Goal: Task Accomplishment & Management: Complete application form

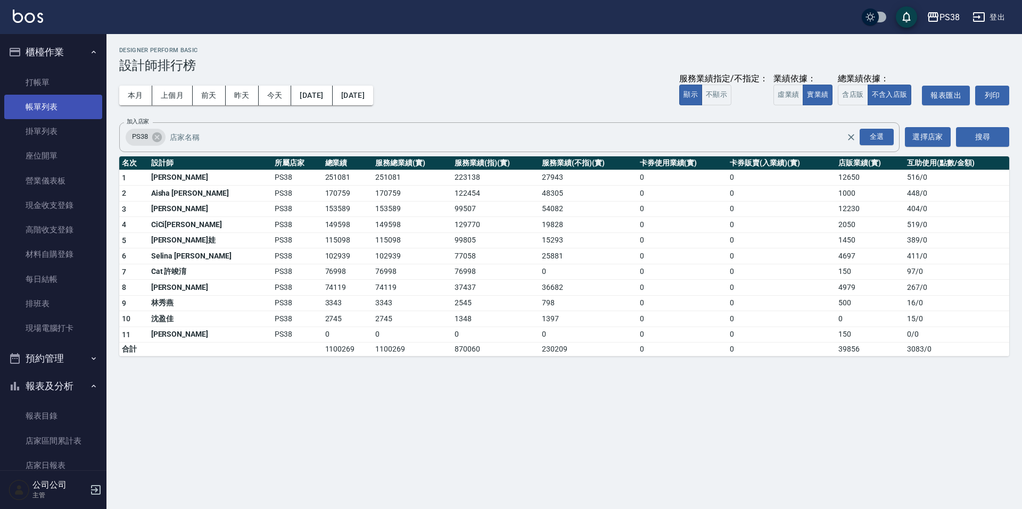
click at [61, 119] on link "帳單列表" at bounding box center [53, 107] width 98 height 24
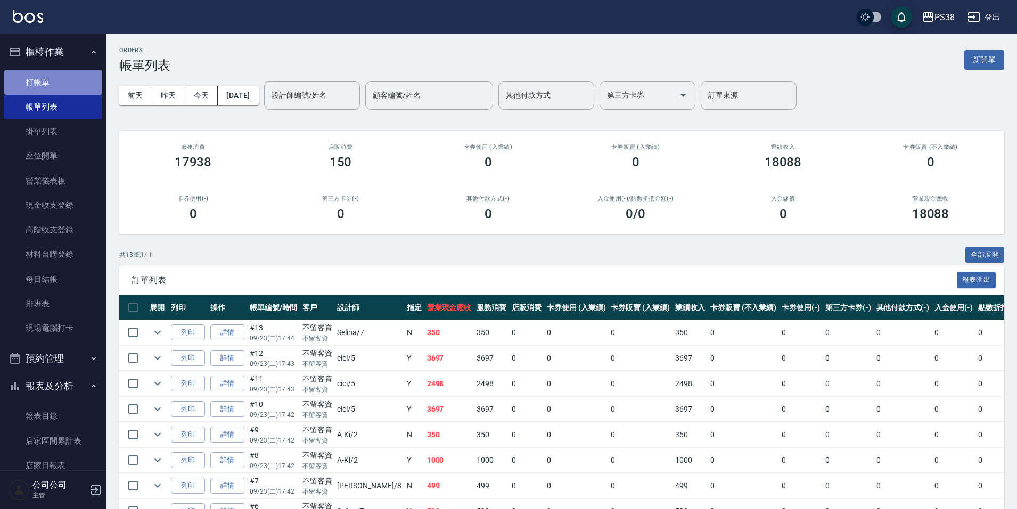
click at [73, 81] on link "打帳單" at bounding box center [53, 82] width 98 height 24
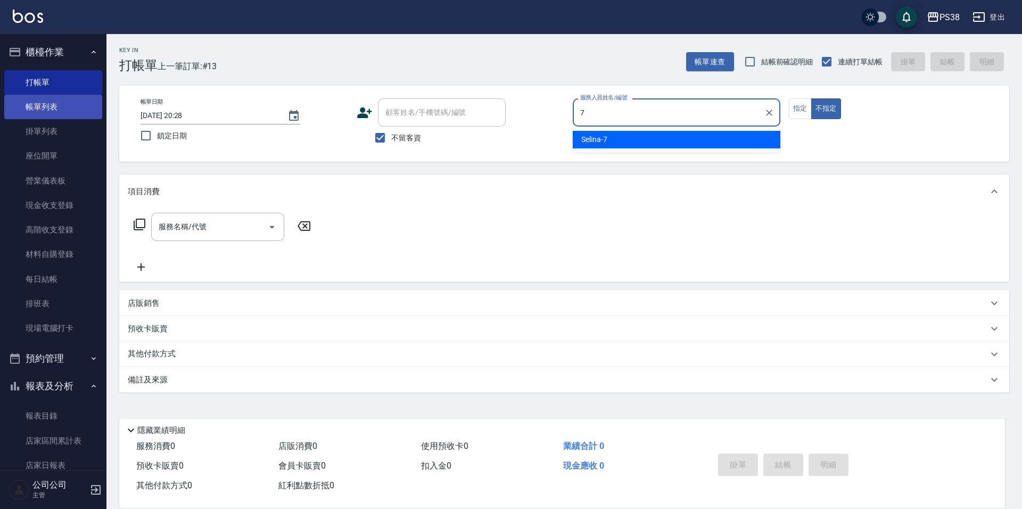
type input "Selina-7"
type button "false"
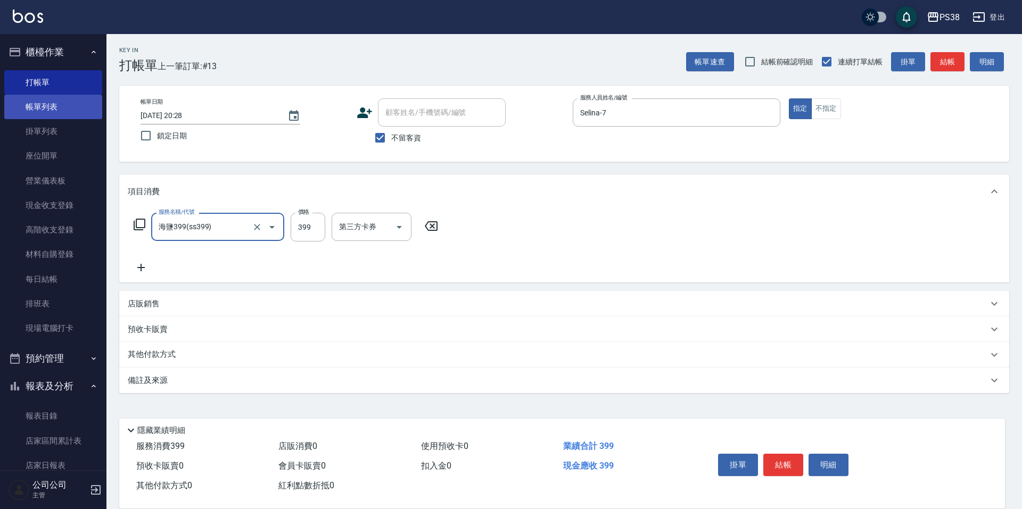
type input "海鹽399(ss399)"
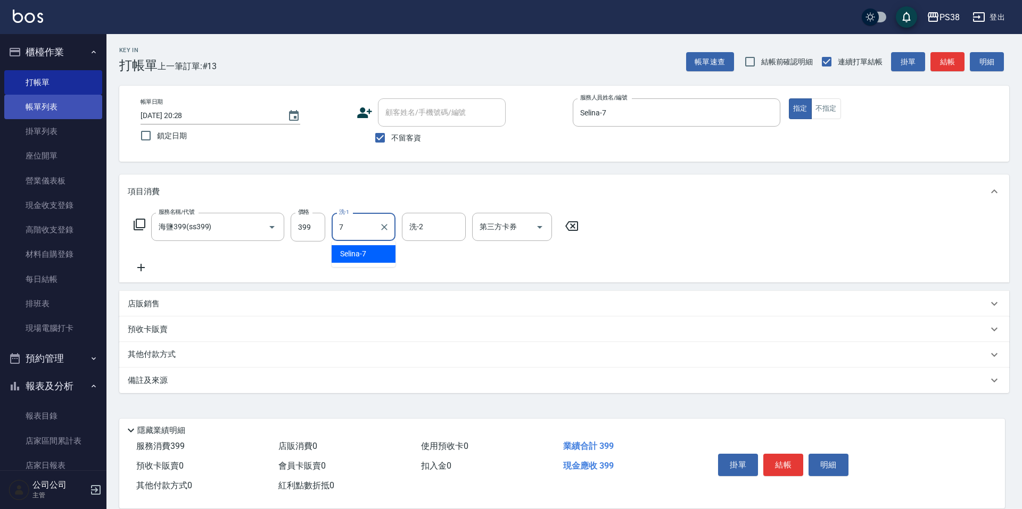
type input "Selina-7"
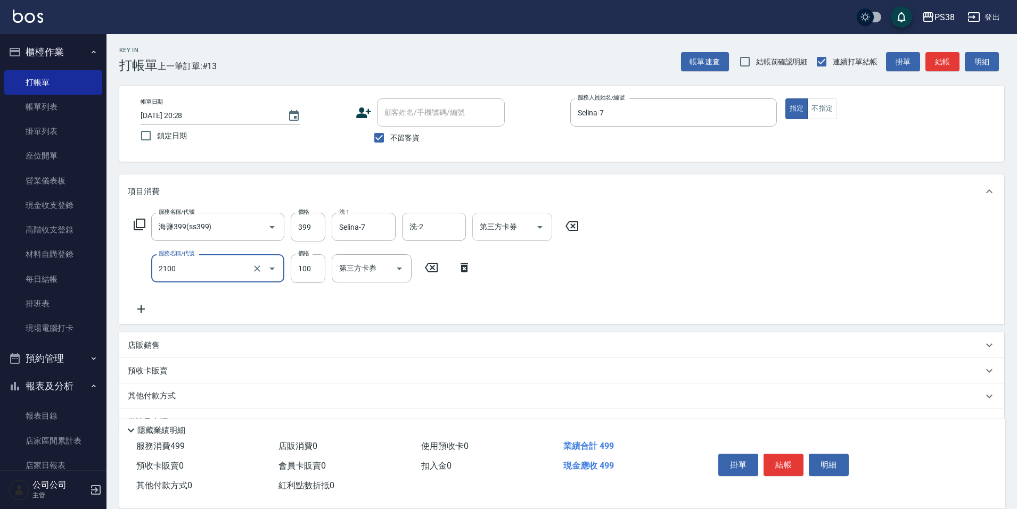
click at [537, 233] on icon "Open" at bounding box center [539, 227] width 13 height 13
type input "剪髮與造型(任意金額)(2100)"
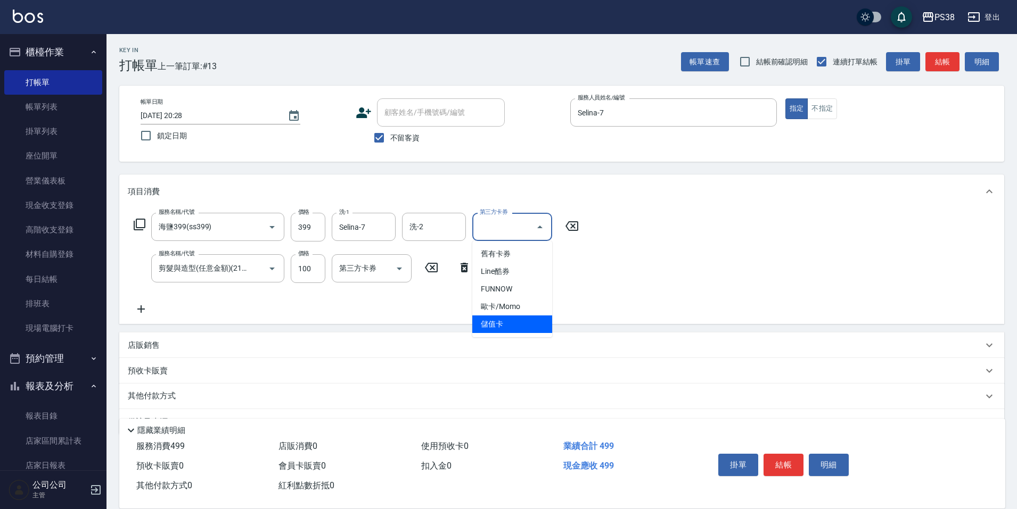
click at [508, 320] on span "儲值卡" at bounding box center [512, 325] width 80 height 18
type input "儲值卡"
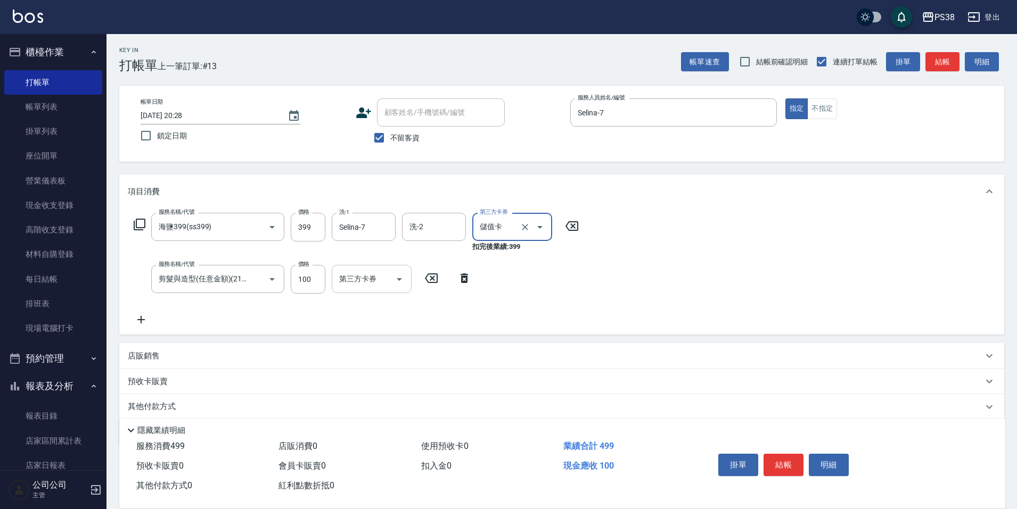
click at [397, 282] on icon "Open" at bounding box center [399, 279] width 13 height 13
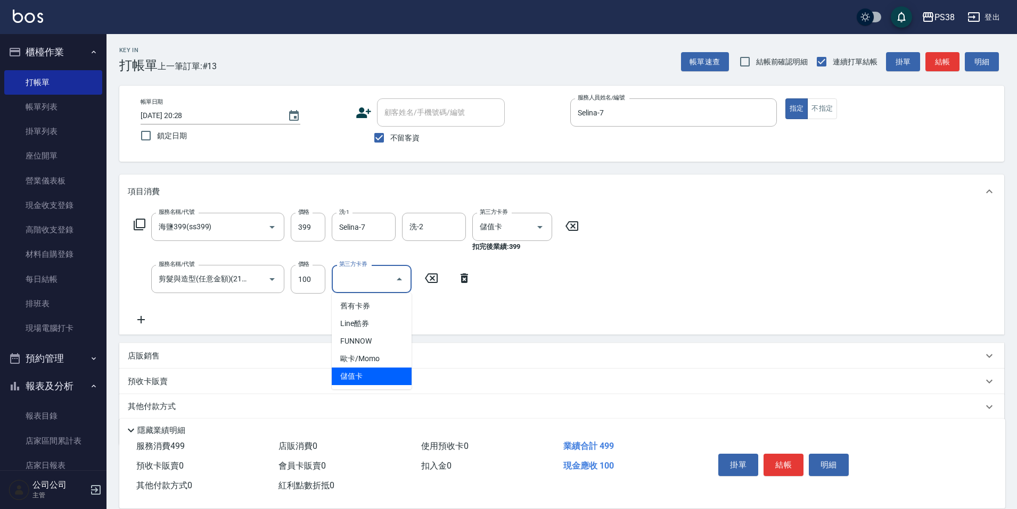
click at [373, 371] on span "儲值卡" at bounding box center [372, 377] width 80 height 18
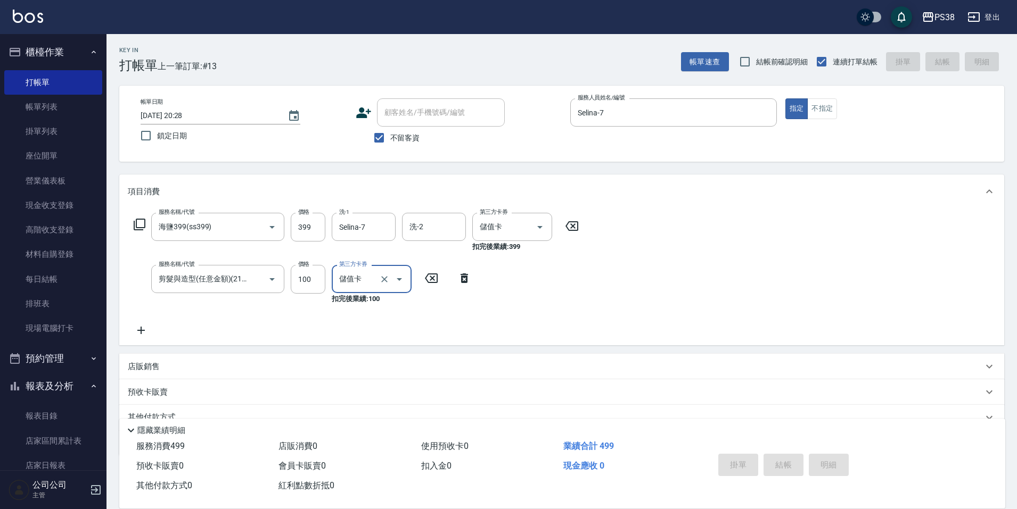
type input "儲值卡"
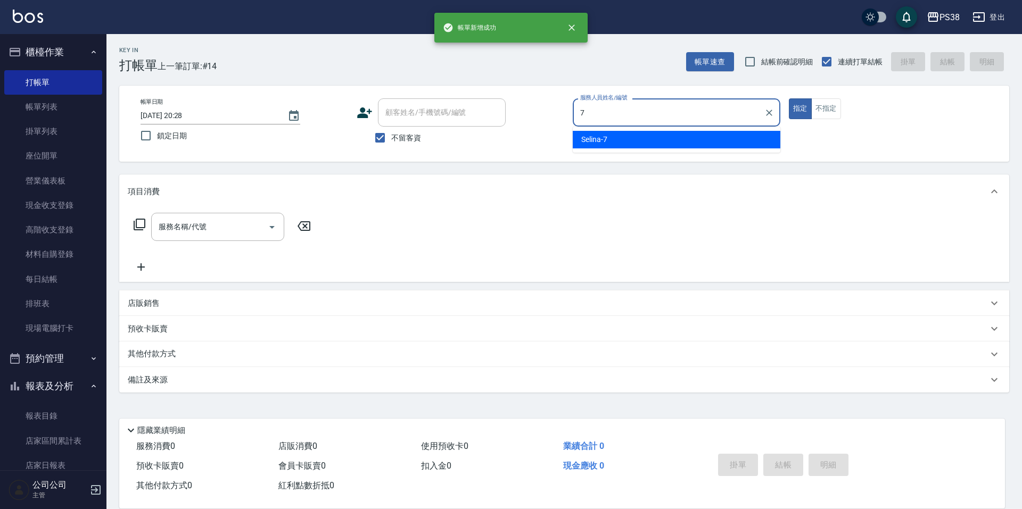
type input "Selina-7"
type button "true"
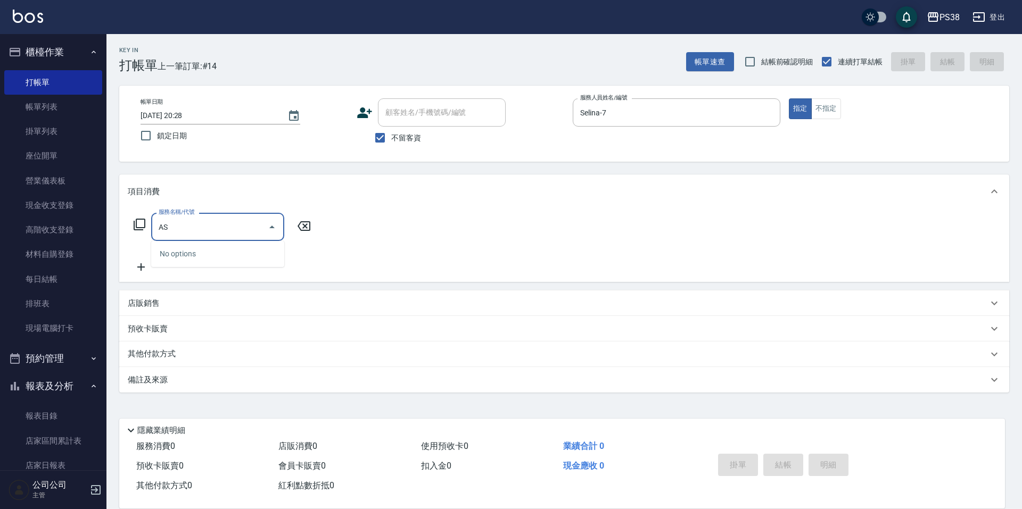
type input "A"
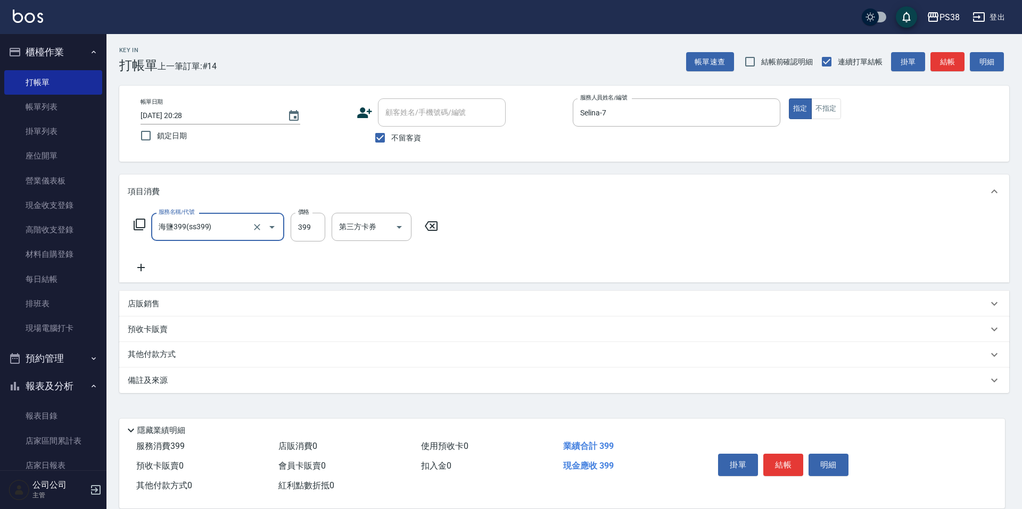
type input "海鹽399(ss399)"
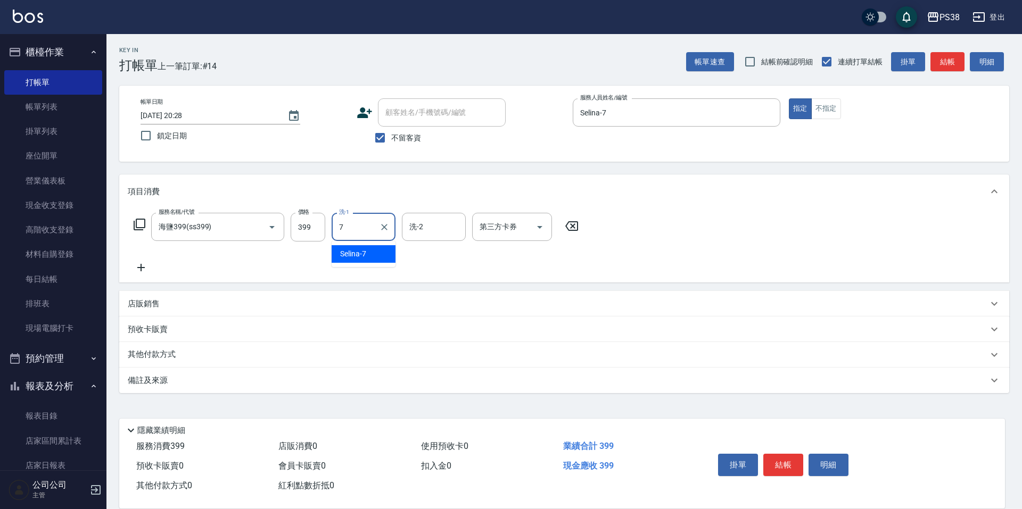
type input "Selina-7"
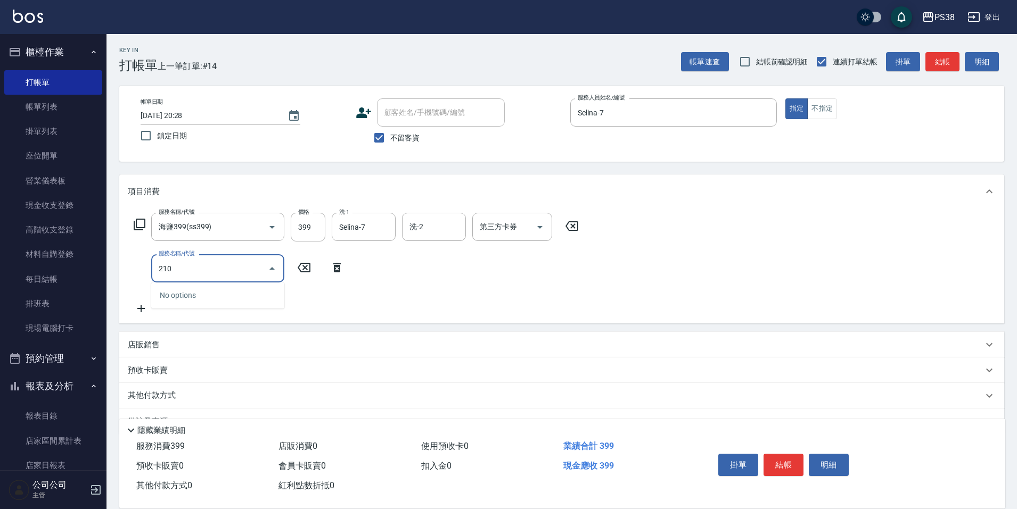
type input "2100"
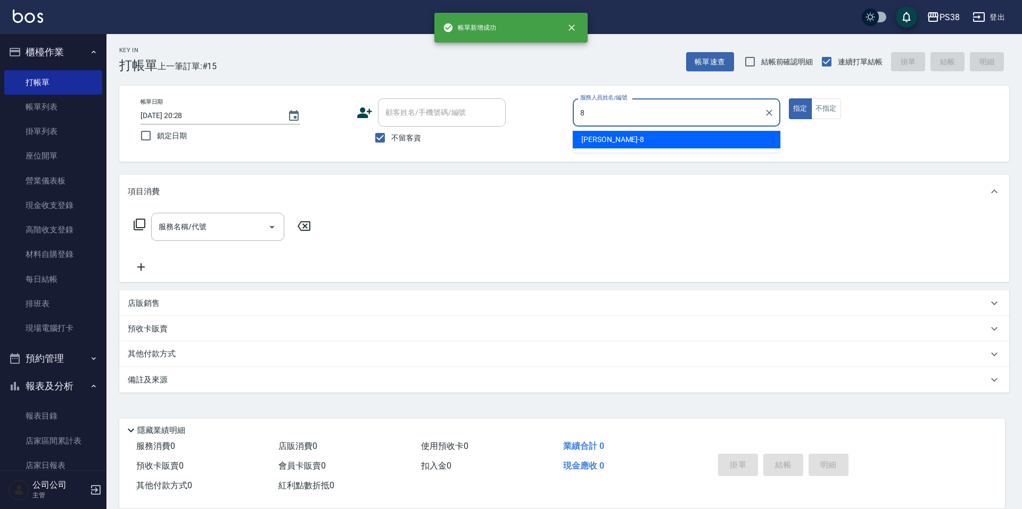
type input "mika-8"
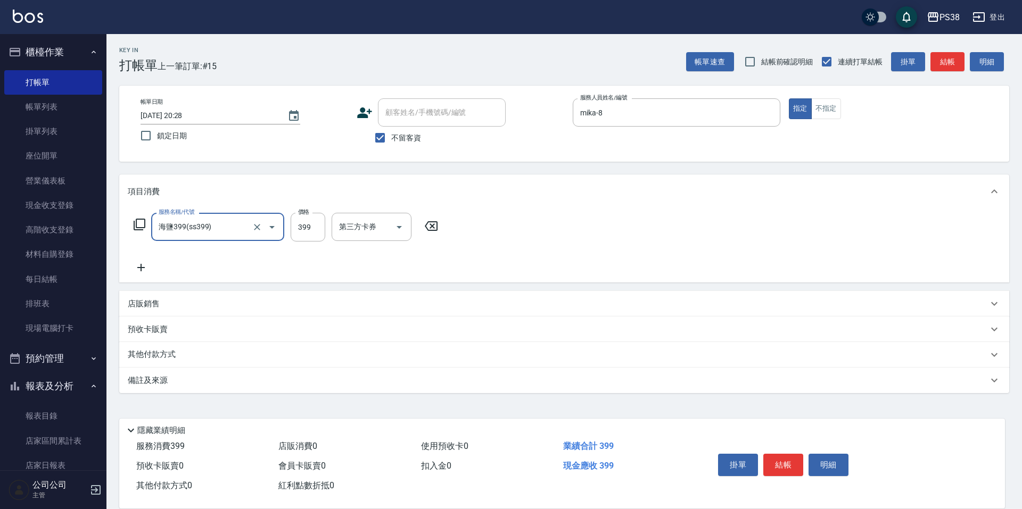
type input "海鹽399(ss399)"
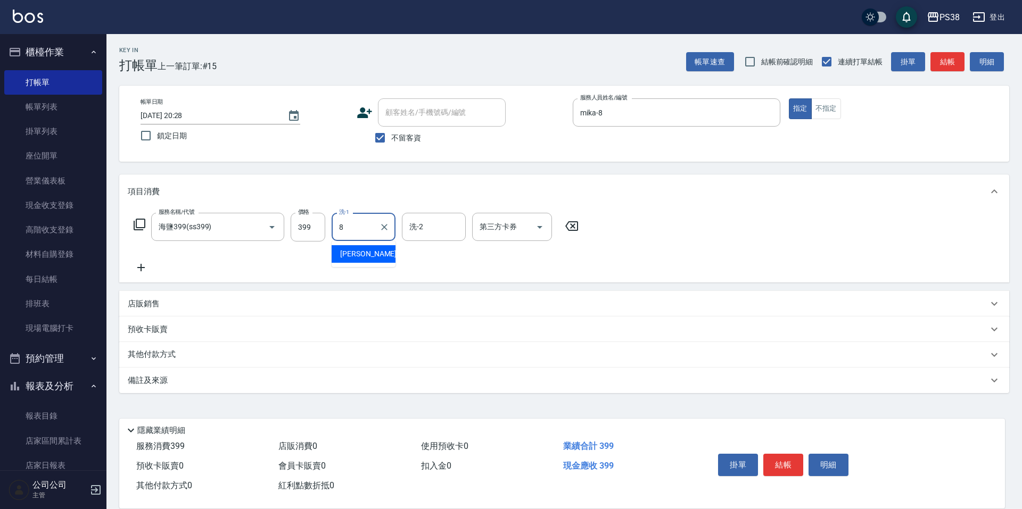
type input "mika-8"
click at [541, 225] on icon "Open" at bounding box center [539, 227] width 13 height 13
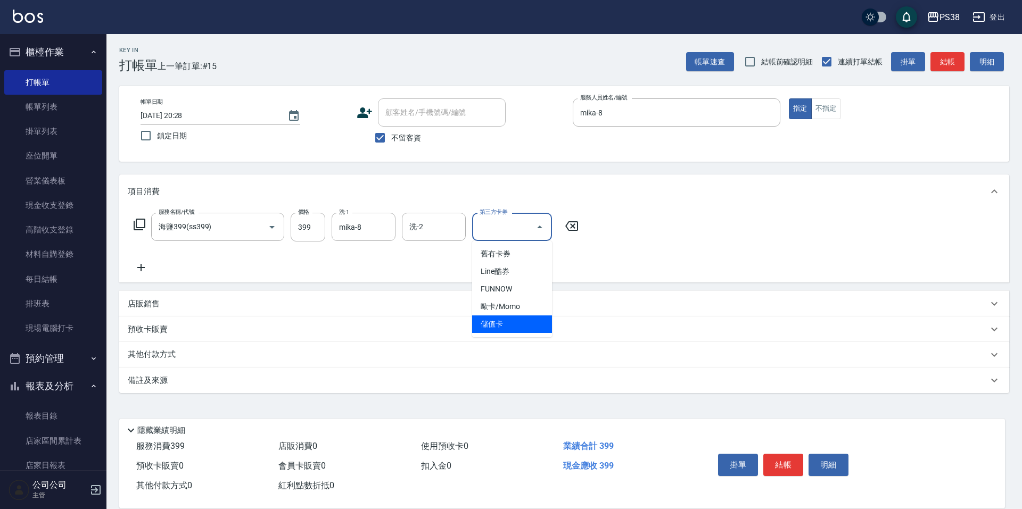
click at [517, 329] on span "儲值卡" at bounding box center [512, 325] width 80 height 18
type input "儲值卡"
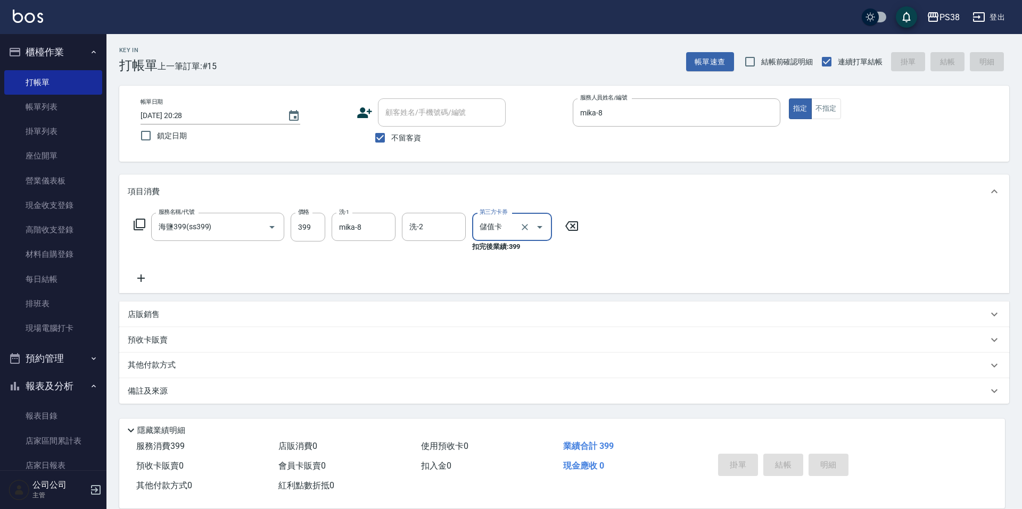
type input "[DATE] 20:29"
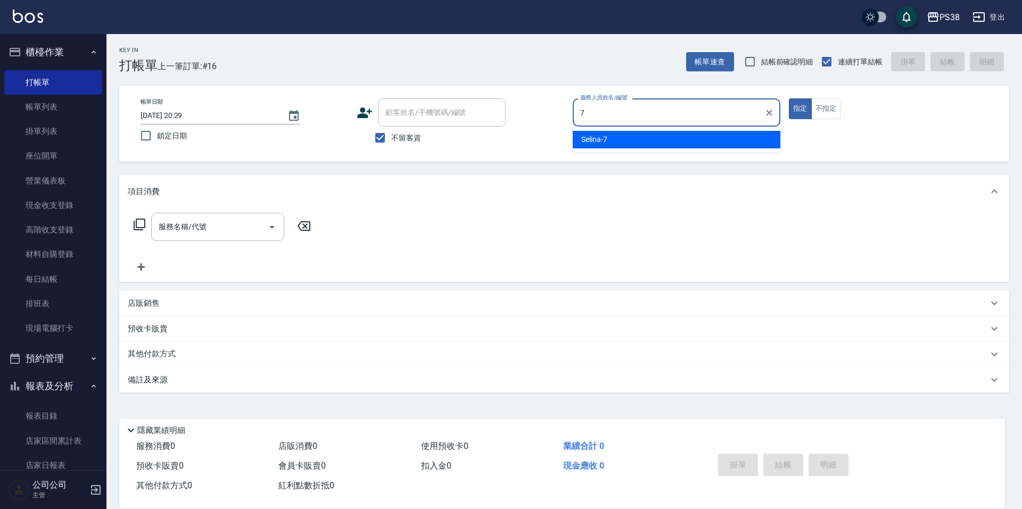
type input "Selina-7"
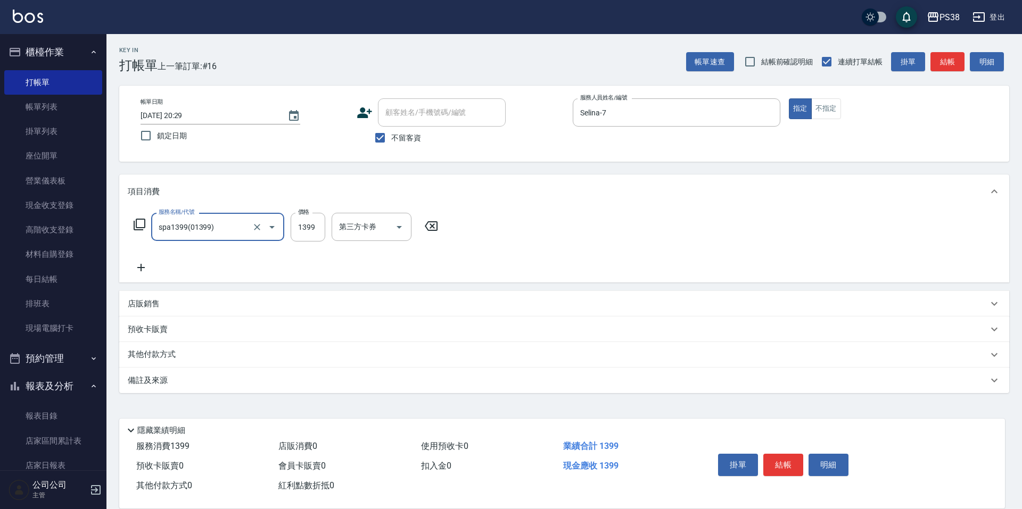
type input "spa1399(01399)"
type input "1400"
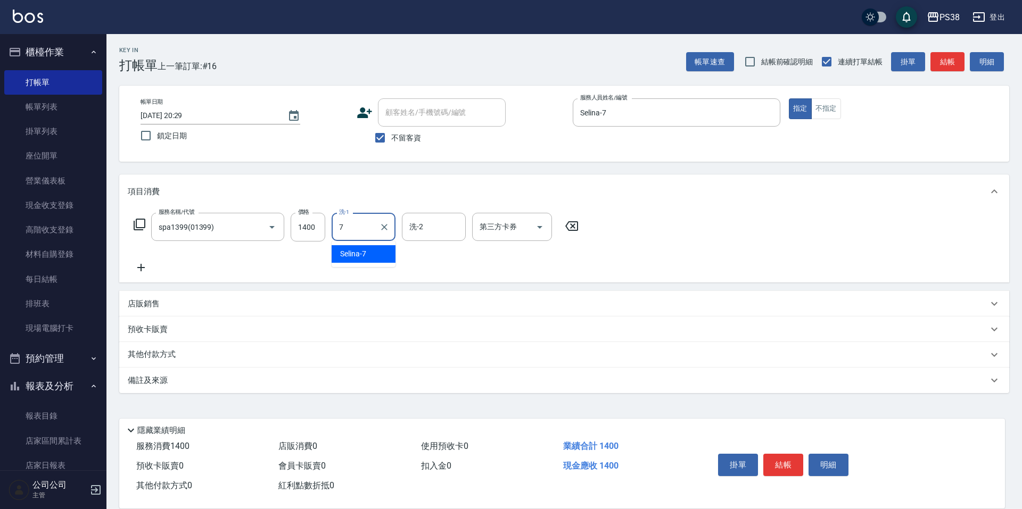
type input "Selina-7"
type input "[PERSON_NAME]-55"
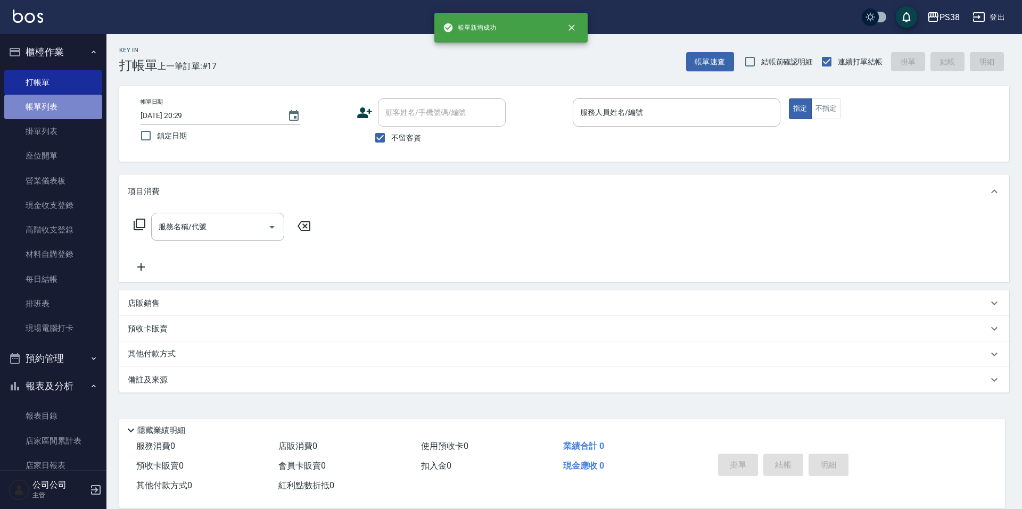
click at [84, 111] on link "帳單列表" at bounding box center [53, 107] width 98 height 24
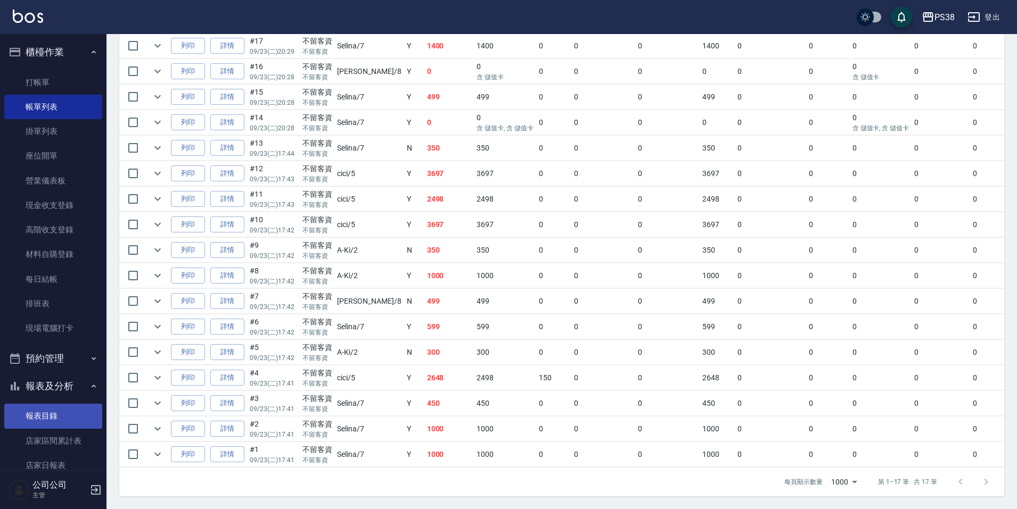
scroll to position [319, 0]
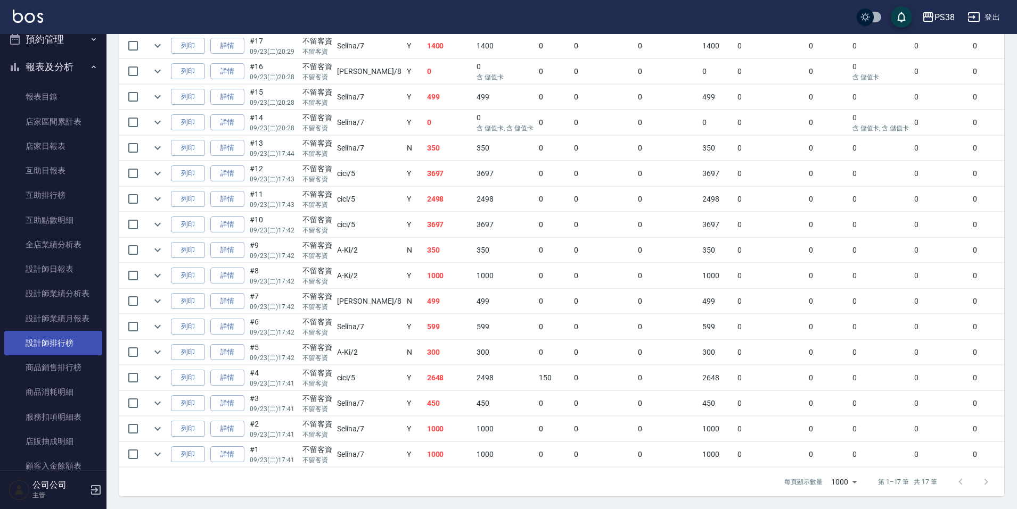
click at [69, 350] on link "設計師排行榜" at bounding box center [53, 343] width 98 height 24
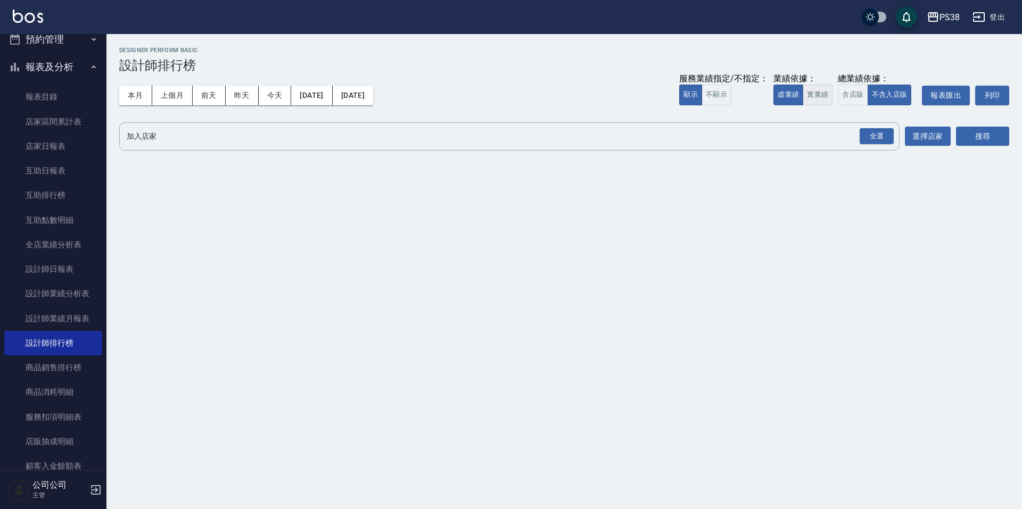
click at [817, 97] on button "實業績" at bounding box center [818, 95] width 30 height 21
click at [862, 132] on div "全選" at bounding box center [877, 136] width 34 height 16
click at [980, 135] on button "搜尋" at bounding box center [982, 137] width 53 height 20
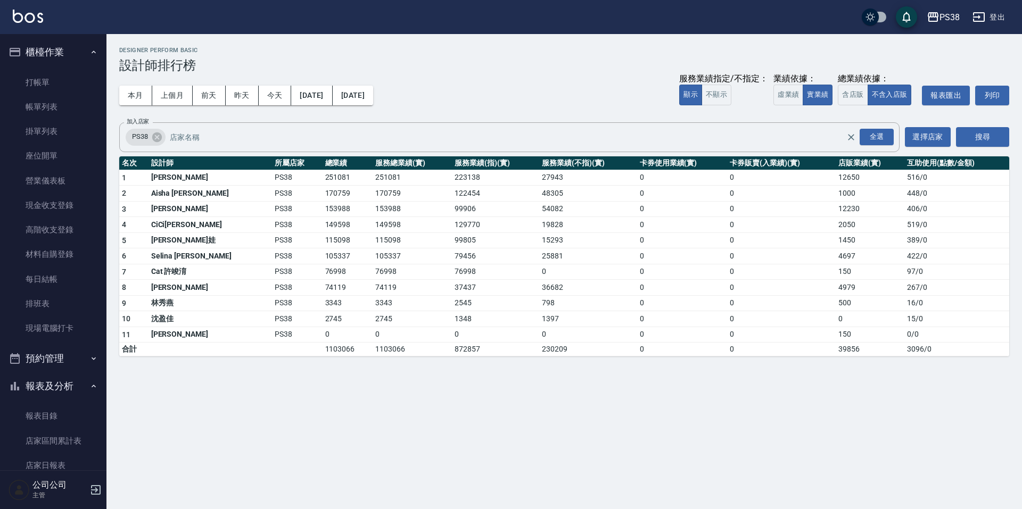
click at [73, 362] on button "預約管理" at bounding box center [53, 359] width 98 height 28
drag, startPoint x: 283, startPoint y: 222, endPoint x: 308, endPoint y: 224, distance: 24.5
click at [323, 224] on td "149598" at bounding box center [348, 225] width 51 height 16
click at [373, 257] on td "105337" at bounding box center [412, 257] width 79 height 16
drag, startPoint x: 293, startPoint y: 206, endPoint x: 310, endPoint y: 206, distance: 16.5
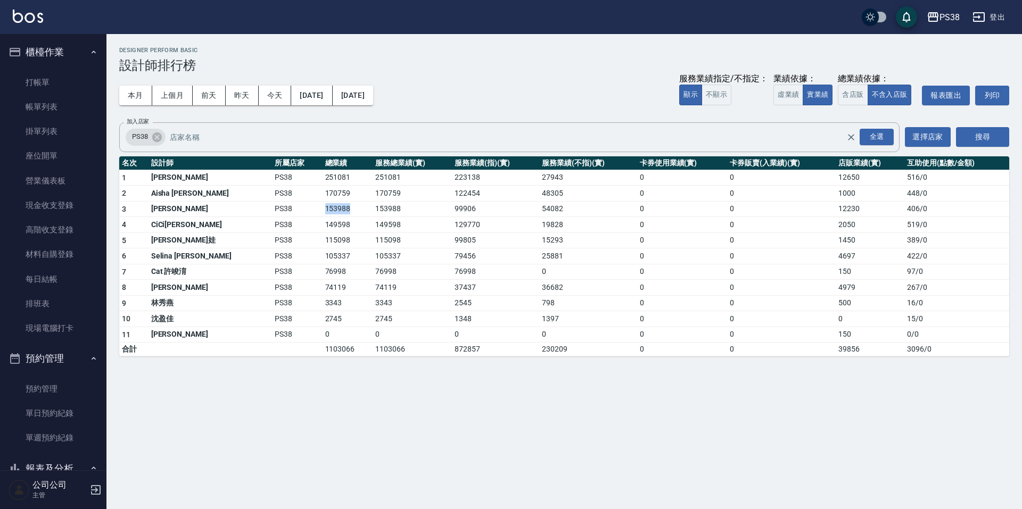
click at [323, 206] on td "153988" at bounding box center [348, 209] width 51 height 16
click at [373, 226] on td "149598" at bounding box center [412, 225] width 79 height 16
drag, startPoint x: 281, startPoint y: 224, endPoint x: 316, endPoint y: 224, distance: 34.6
click at [323, 224] on td "149598" at bounding box center [348, 225] width 51 height 16
click at [373, 237] on td "115098" at bounding box center [412, 241] width 79 height 16
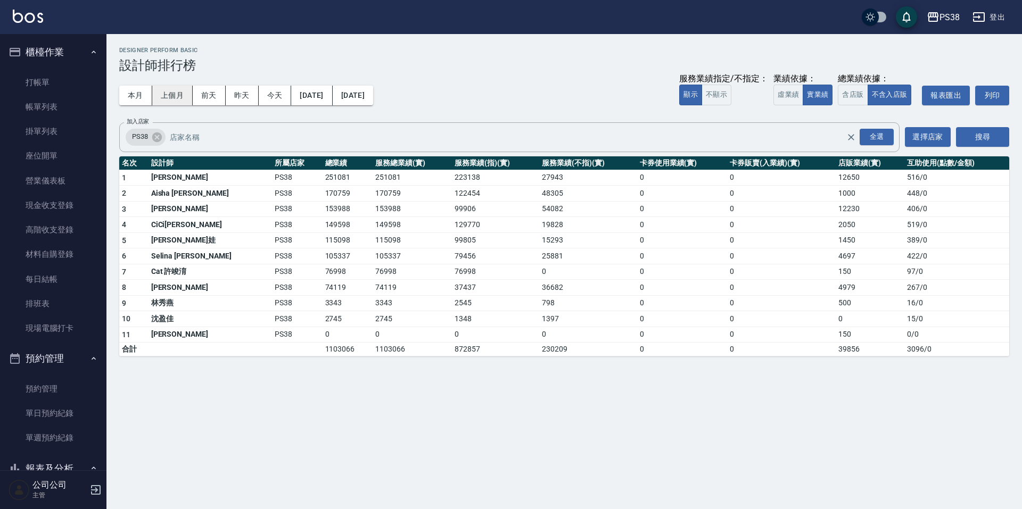
click at [175, 93] on button "上個月" at bounding box center [172, 96] width 40 height 20
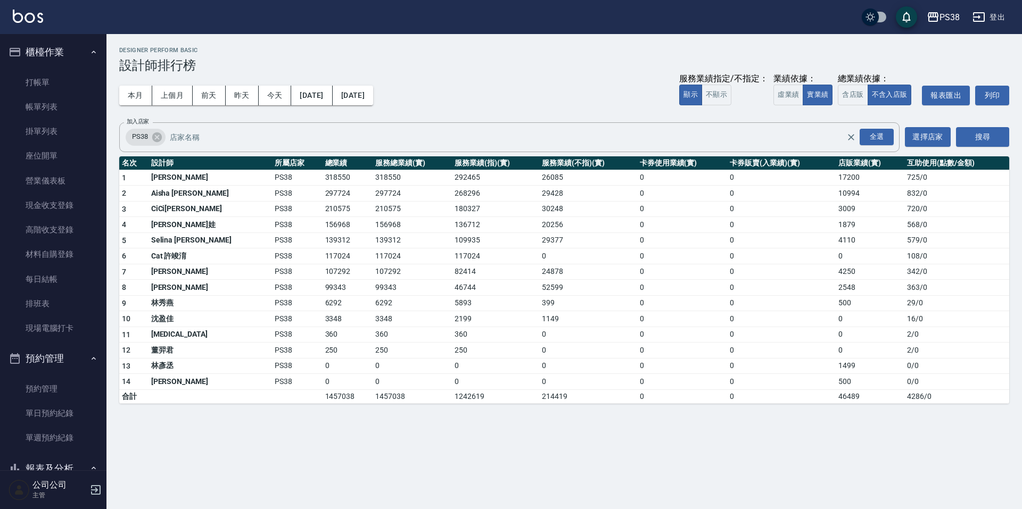
click at [373, 101] on button "[DATE]" at bounding box center [353, 96] width 40 height 20
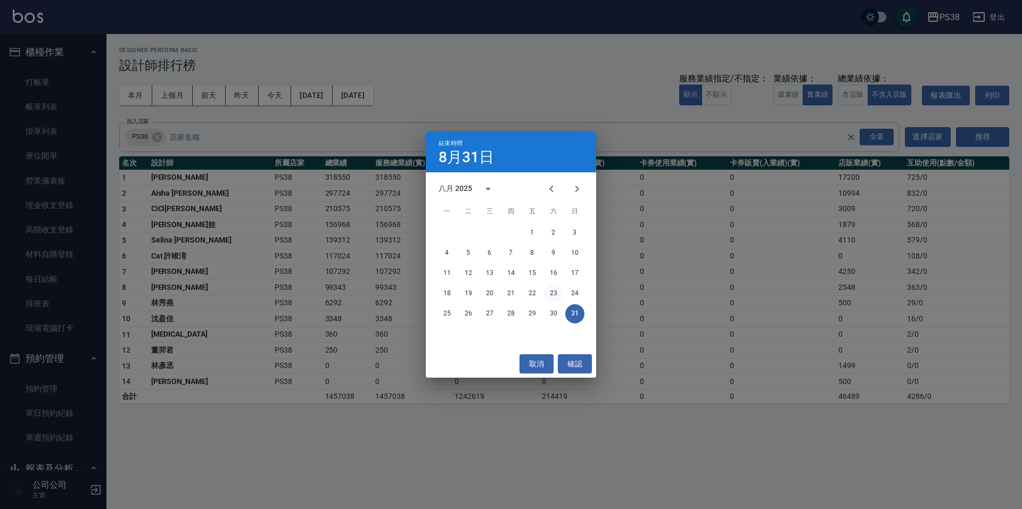
click at [551, 287] on button "23" at bounding box center [553, 293] width 19 height 19
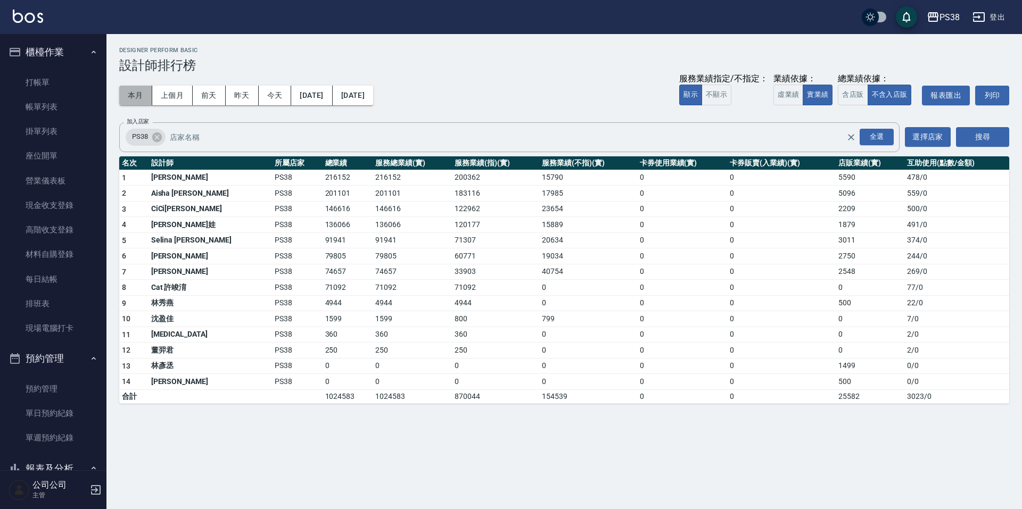
click at [133, 95] on button "本月" at bounding box center [135, 96] width 33 height 20
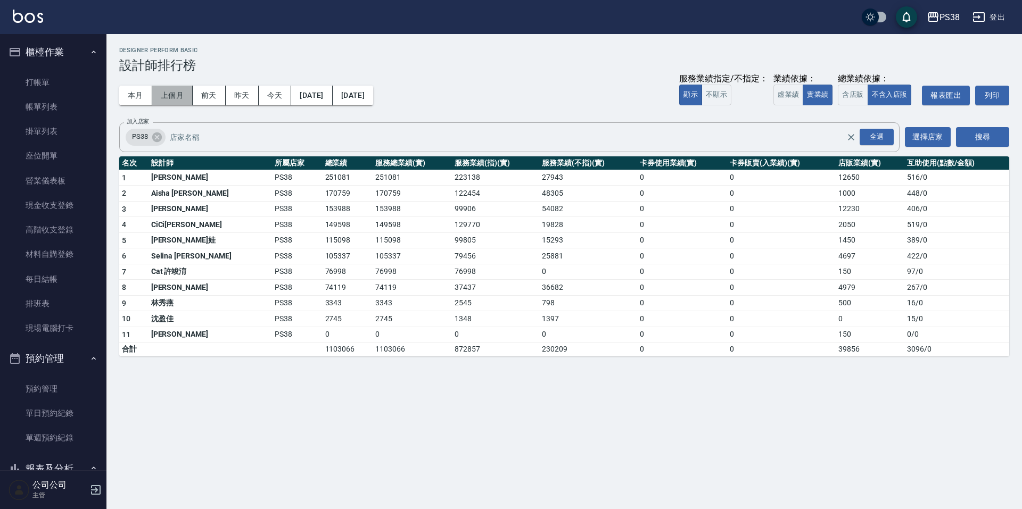
click at [170, 92] on button "上個月" at bounding box center [172, 96] width 40 height 20
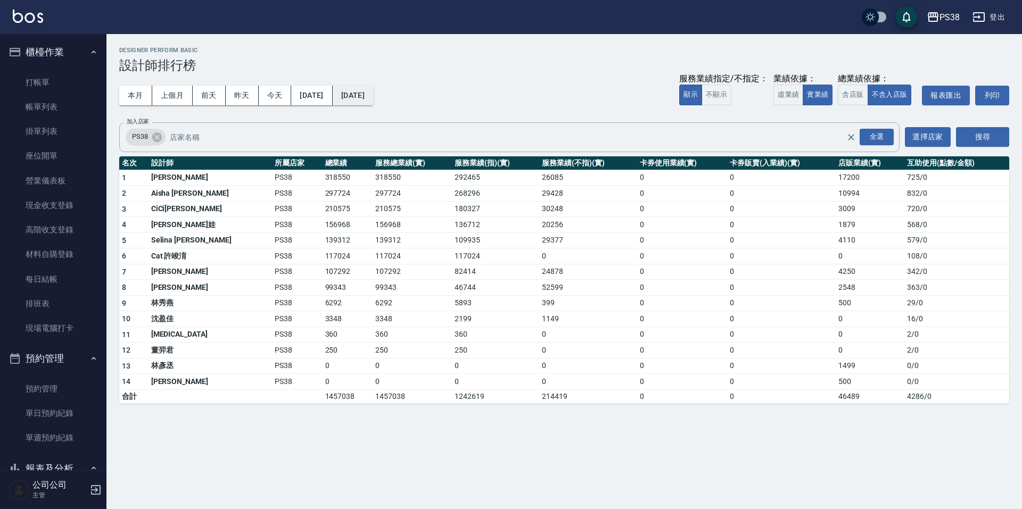
click at [373, 97] on button "[DATE]" at bounding box center [353, 96] width 40 height 20
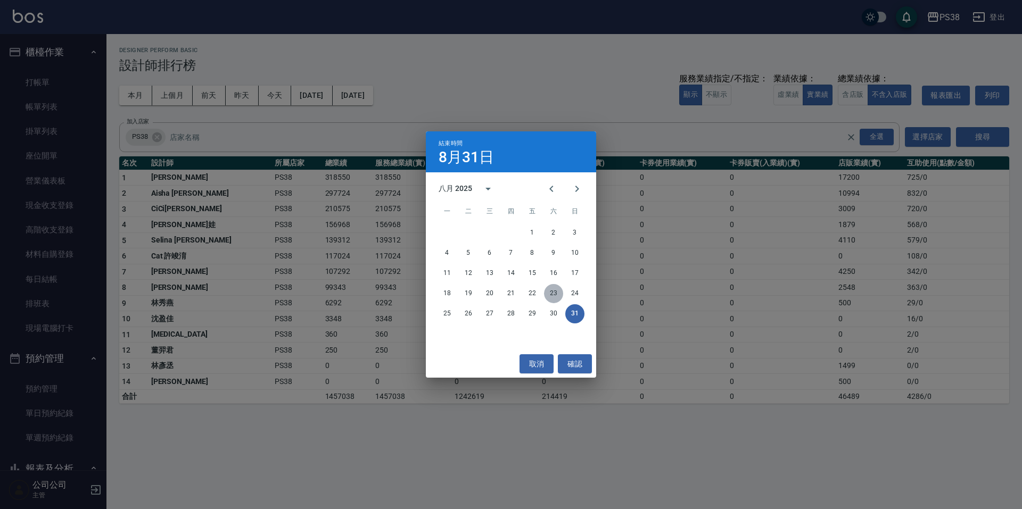
click at [553, 291] on button "23" at bounding box center [553, 293] width 19 height 19
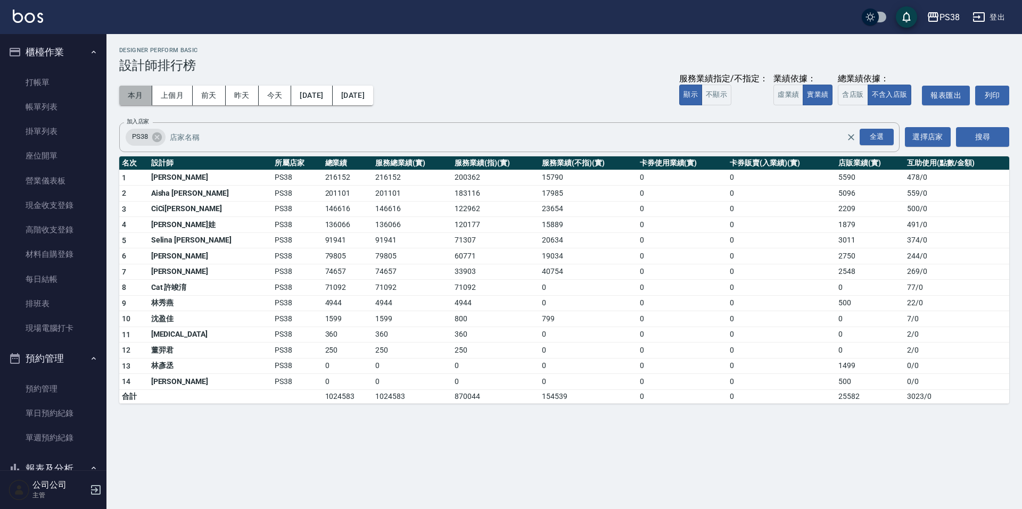
click at [140, 94] on button "本月" at bounding box center [135, 96] width 33 height 20
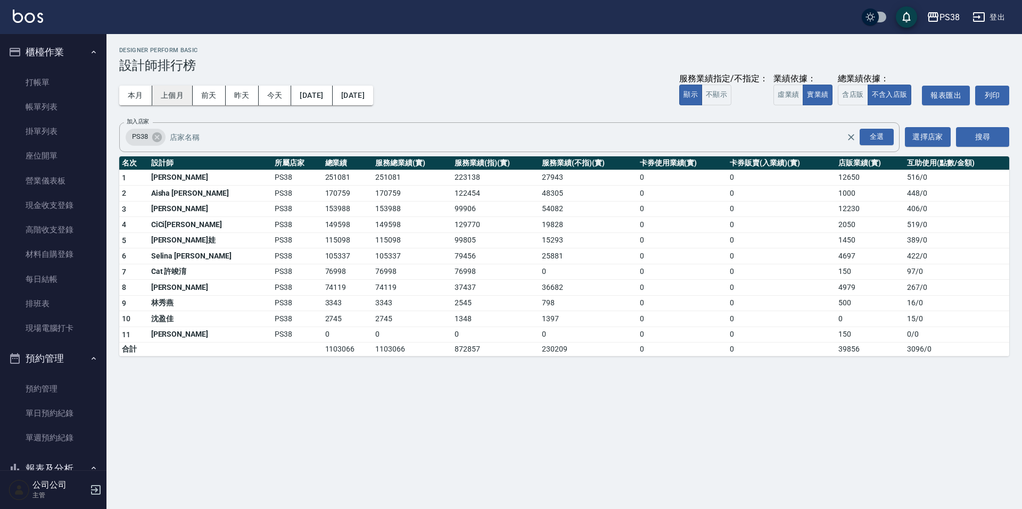
click at [175, 97] on button "上個月" at bounding box center [172, 96] width 40 height 20
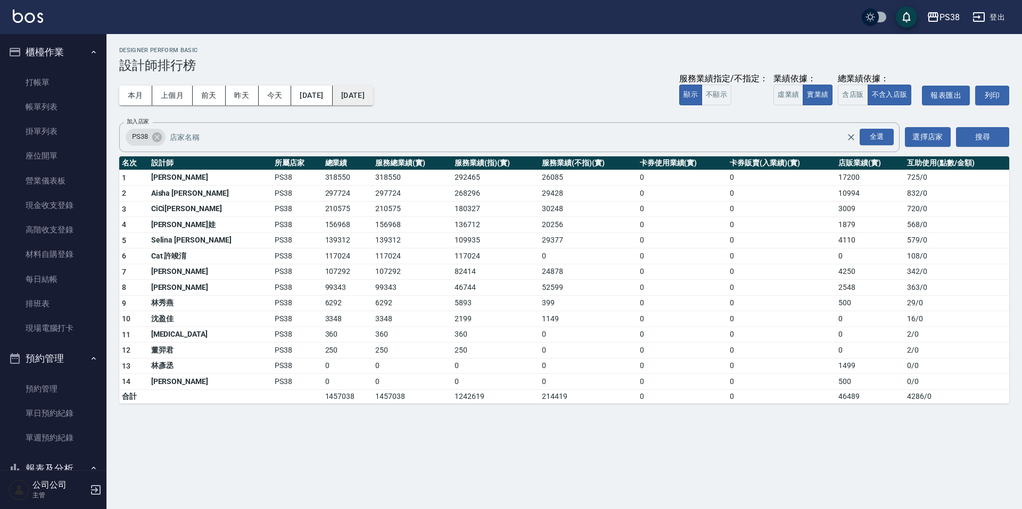
click at [373, 98] on button "[DATE]" at bounding box center [353, 96] width 40 height 20
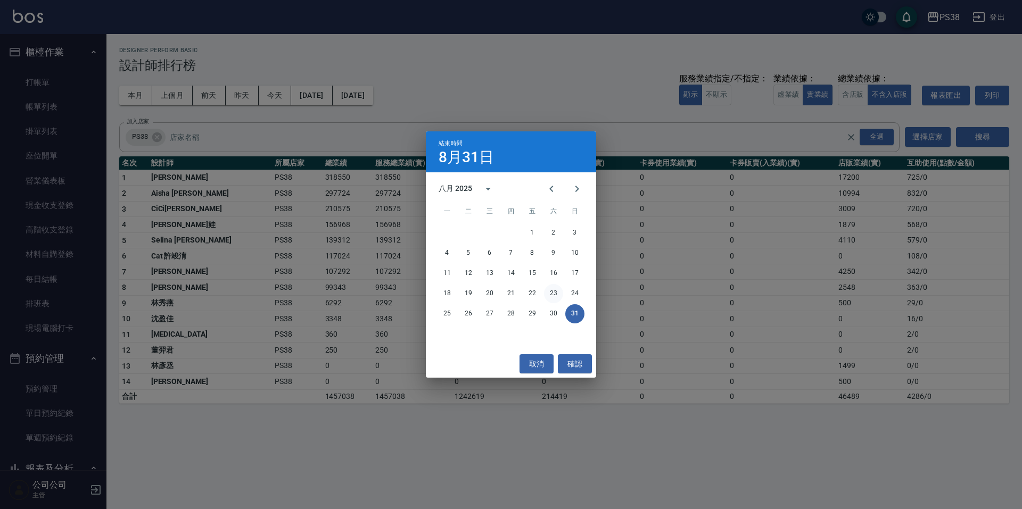
click at [556, 301] on button "23" at bounding box center [553, 293] width 19 height 19
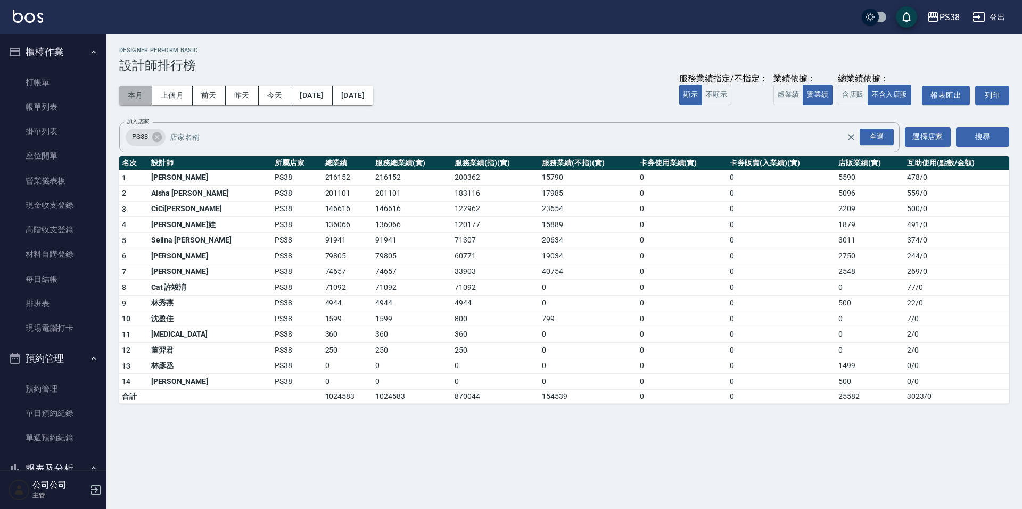
click at [136, 97] on button "本月" at bounding box center [135, 96] width 33 height 20
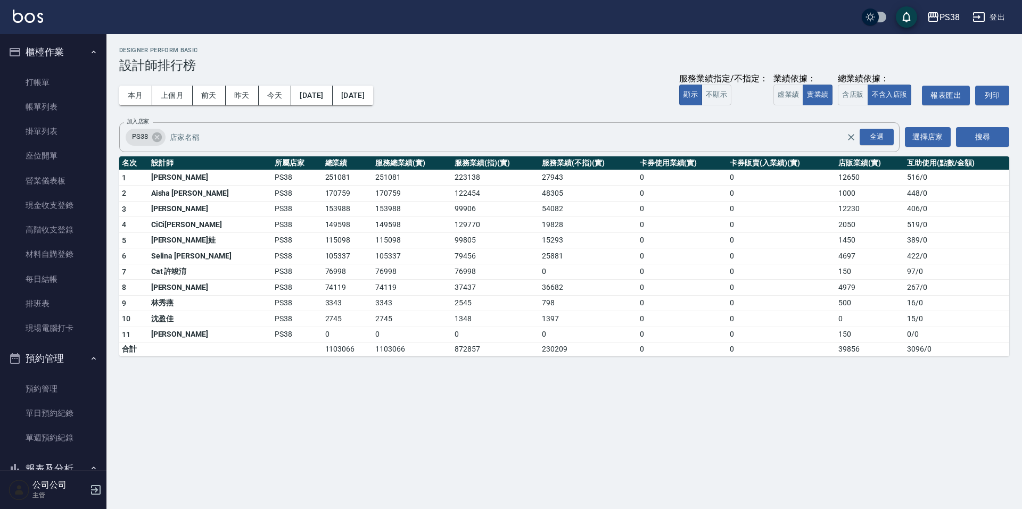
click at [503, 93] on div "本月 上個月 [DATE] [DATE] [DATE] [DATE] [DATE] 服務業績指定/不指定： 顯示 不顯示 業績依據： 虛業績 實業績 總業績依…" at bounding box center [564, 95] width 890 height 45
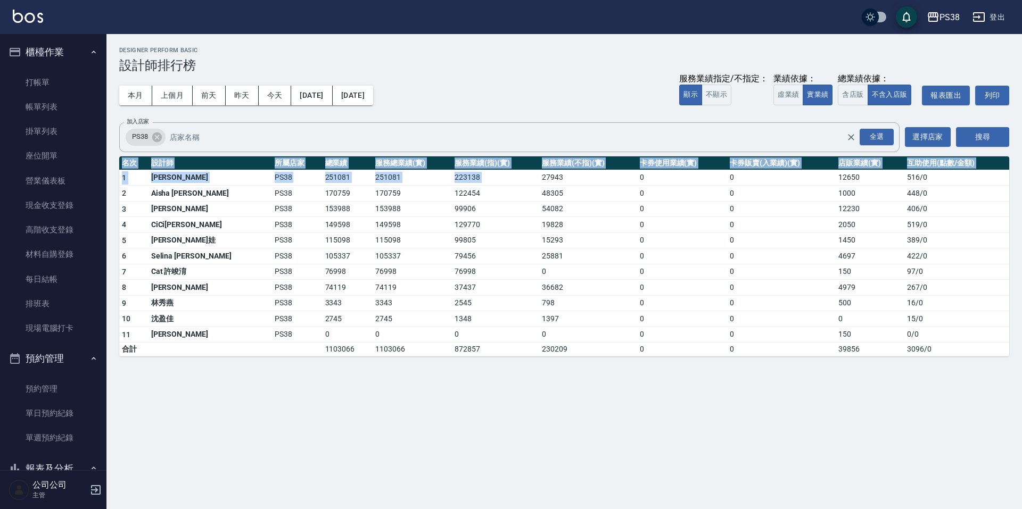
drag, startPoint x: 514, startPoint y: 172, endPoint x: 560, endPoint y: 382, distance: 214.1
click at [560, 382] on div "PS38 [DATE] - [DATE] 設計師排行榜 列印時間： [DATE][PHONE_NUMBER]:39 Designer Perform Basi…" at bounding box center [511, 254] width 1022 height 509
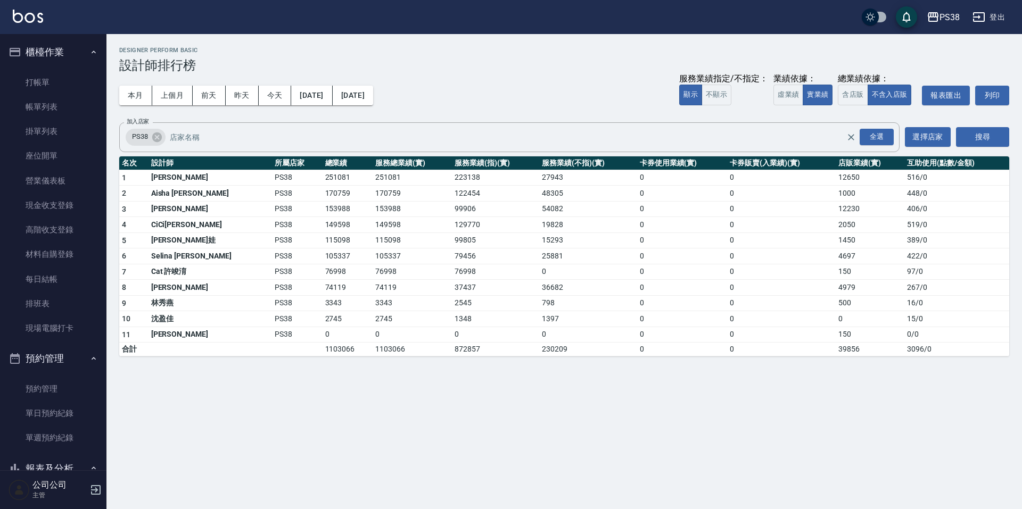
click at [585, 413] on div "PS38 [DATE] - [DATE] 設計師排行榜 列印時間： [DATE][PHONE_NUMBER]:39 Designer Perform Basi…" at bounding box center [511, 254] width 1022 height 509
drag, startPoint x: 513, startPoint y: 207, endPoint x: 540, endPoint y: 202, distance: 27.6
click at [540, 202] on td "54082" at bounding box center [588, 209] width 98 height 16
click at [612, 252] on td "25881" at bounding box center [588, 257] width 98 height 16
click at [84, 92] on link "打帳單" at bounding box center [53, 82] width 98 height 24
